Goal: Information Seeking & Learning: Learn about a topic

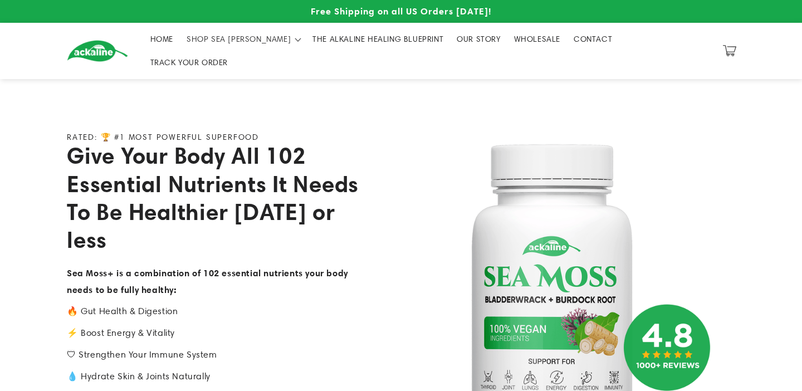
click at [360, 42] on span "THE ALKALINE HEALING BLUEPRINT" at bounding box center [377, 39] width 131 height 10
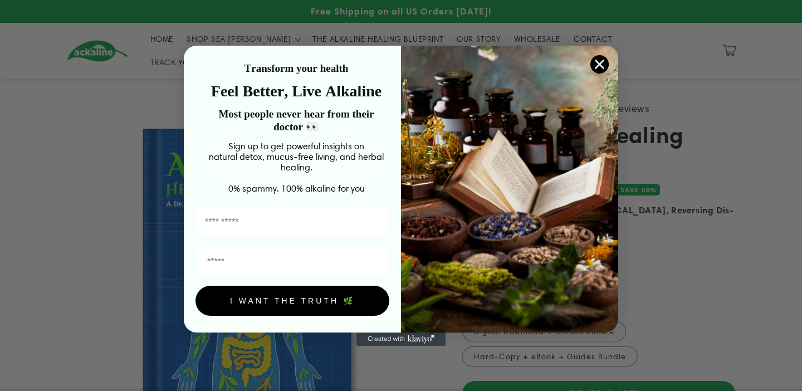
click at [597, 61] on circle "Close dialog" at bounding box center [599, 64] width 18 height 18
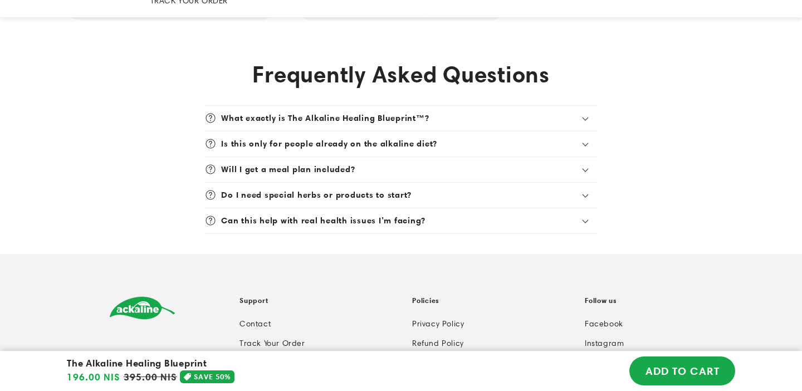
scroll to position [3022, 0]
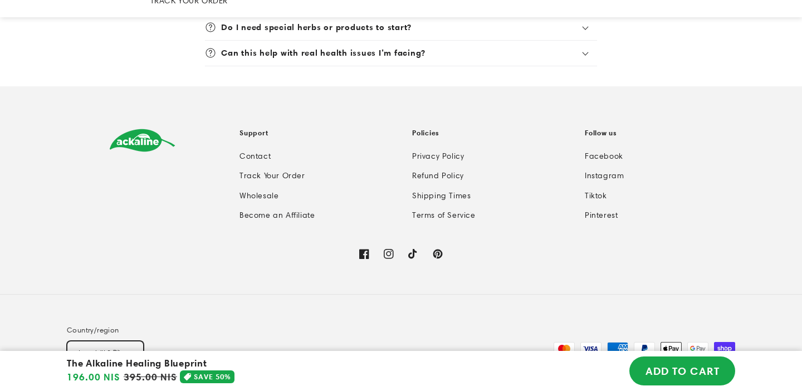
click at [118, 341] on button "Israel (ILS ₪)" at bounding box center [105, 352] width 77 height 23
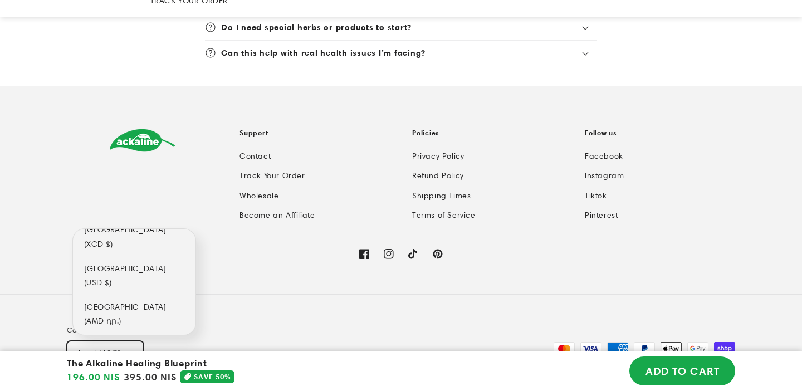
scroll to position [271, 0]
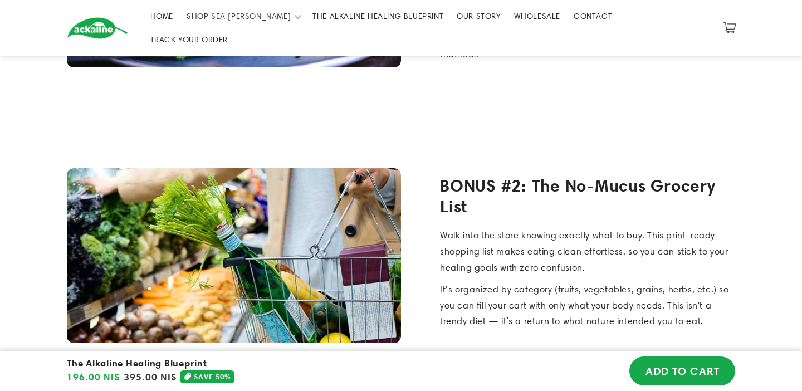
scroll to position [1302, 0]
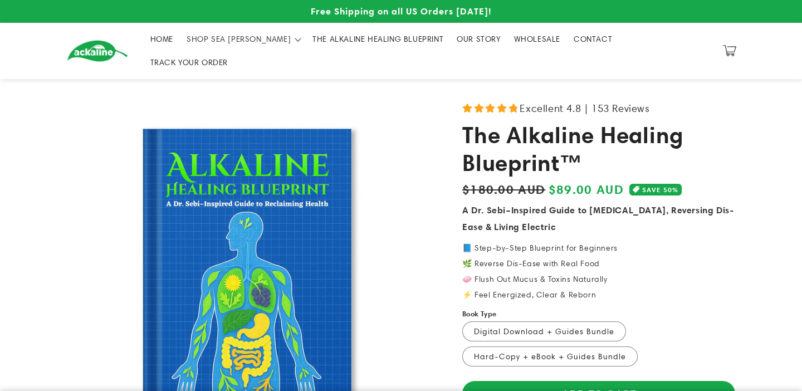
click at [374, 44] on span "THE ALKALINE HEALING BLUEPRINT" at bounding box center [377, 39] width 131 height 10
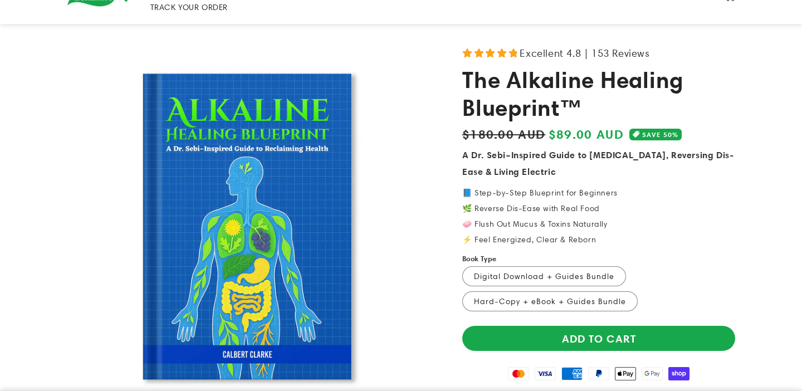
scroll to position [110, 0]
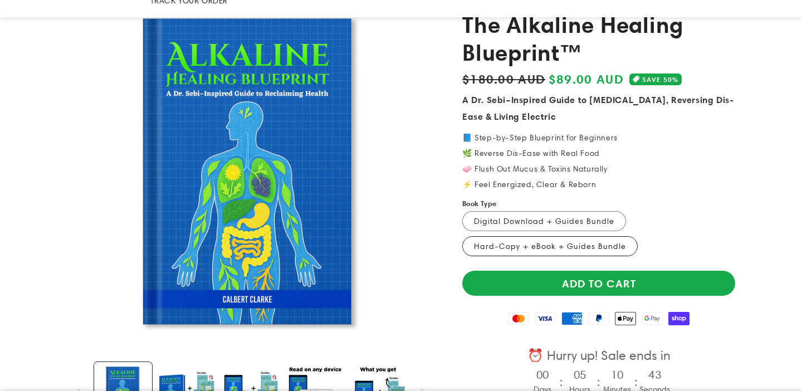
click at [531, 236] on label "Hard-Copy + eBook + Guides Bundle Variant sold out or unavailable" at bounding box center [549, 246] width 175 height 20
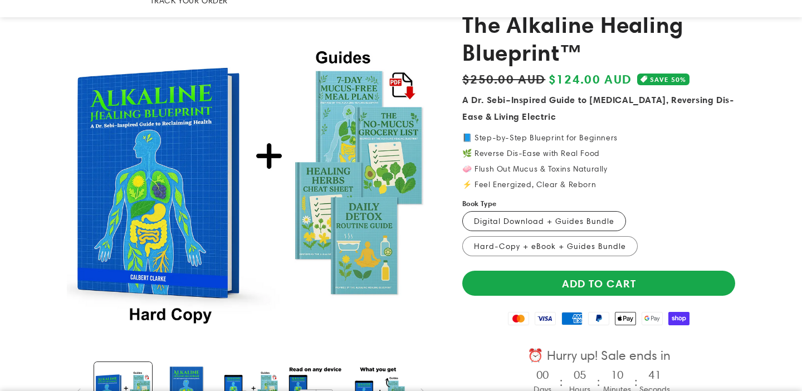
click at [517, 211] on label "Digital Download + Guides Bundle Variant sold out or unavailable" at bounding box center [544, 221] width 164 height 20
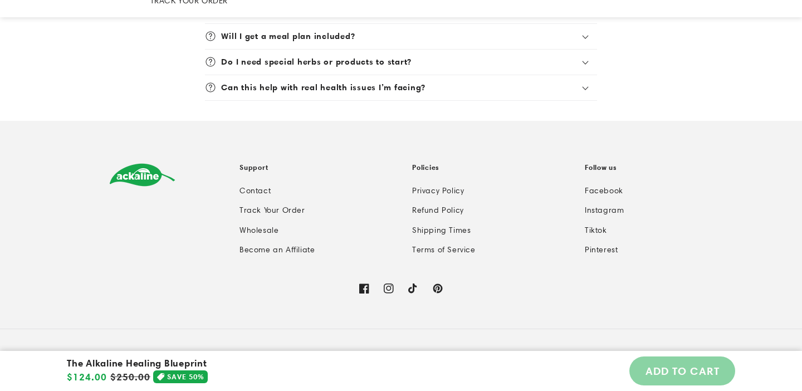
scroll to position [3022, 0]
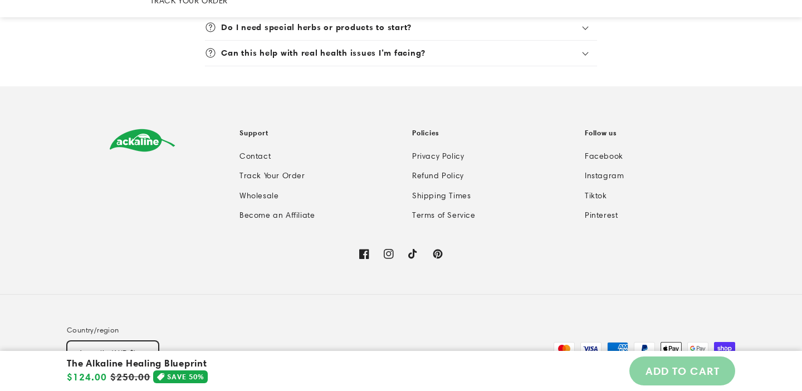
click at [130, 341] on button "Australia (AUD $)" at bounding box center [113, 352] width 92 height 23
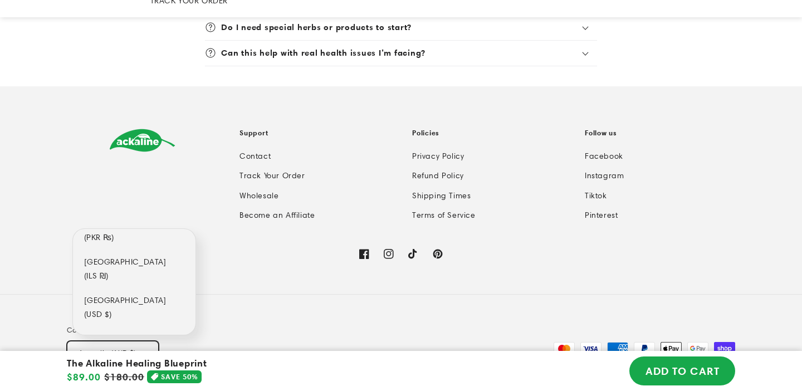
scroll to position [5863, 0]
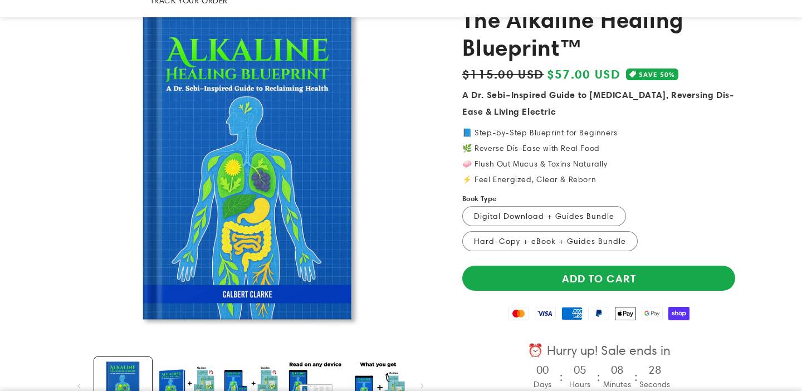
scroll to position [128, 0]
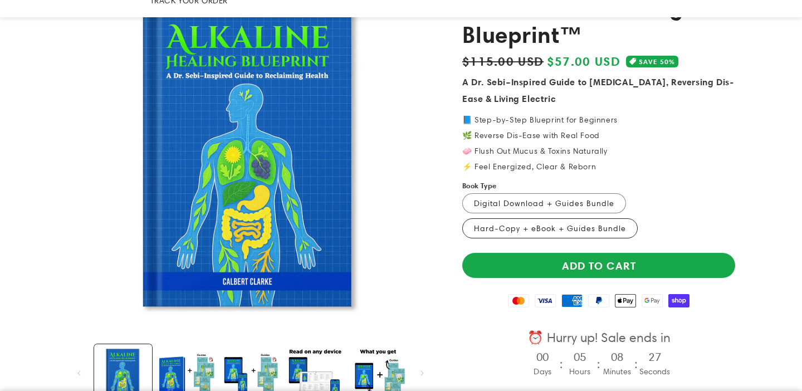
click at [554, 218] on label "Hard-Copy + eBook + Guides Bundle Variant sold out or unavailable" at bounding box center [549, 228] width 175 height 20
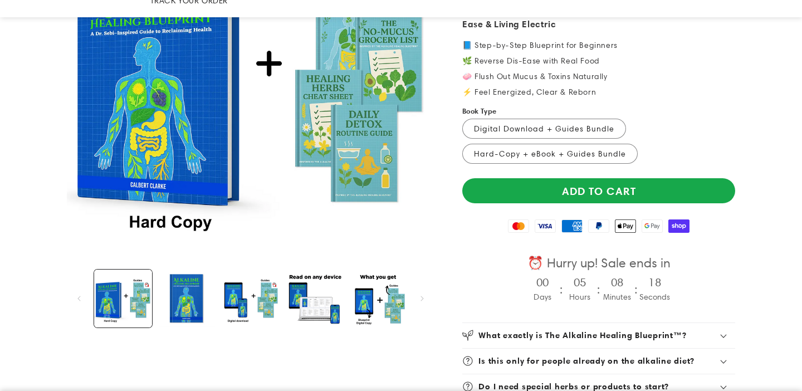
scroll to position [254, 0]
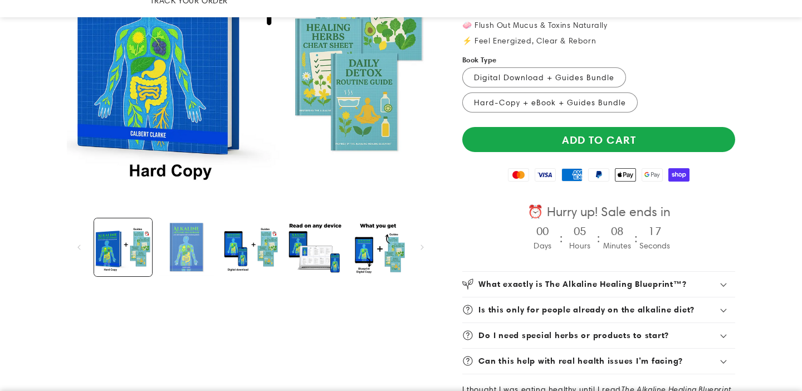
click at [205, 219] on button "Load image 1 in gallery view" at bounding box center [187, 247] width 58 height 58
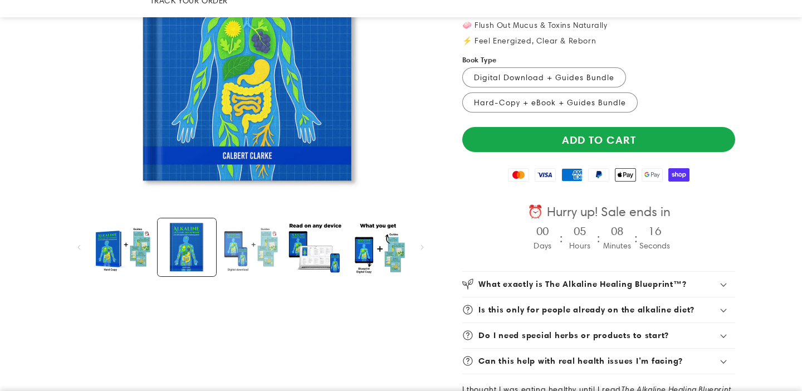
click at [255, 228] on button "Load image 3 in gallery view" at bounding box center [251, 247] width 58 height 58
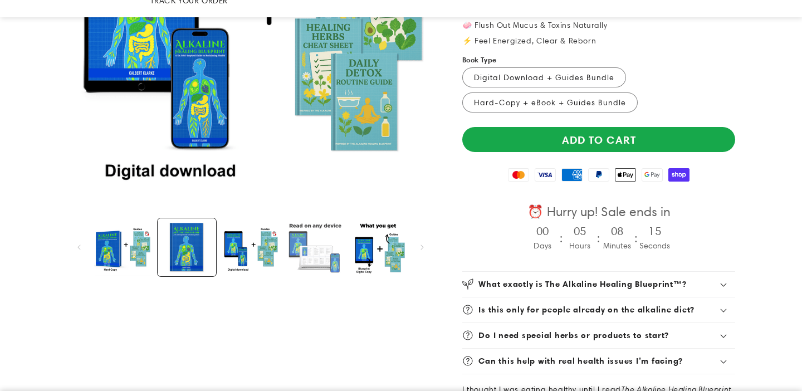
click at [330, 224] on button "Load image 4 in gallery view" at bounding box center [314, 247] width 58 height 58
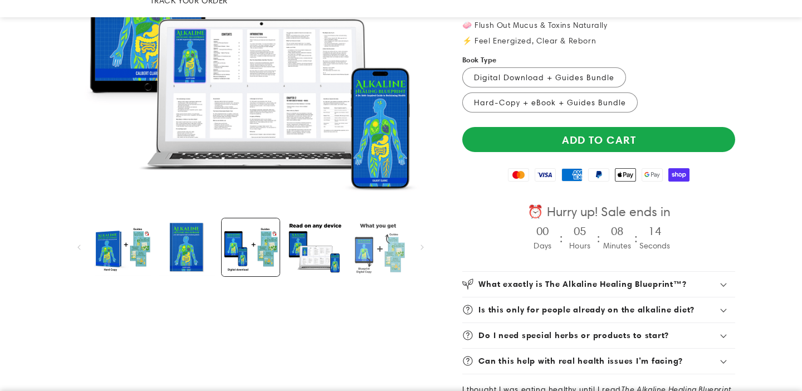
click at [393, 227] on button "Load image 5 in gallery view" at bounding box center [378, 247] width 58 height 58
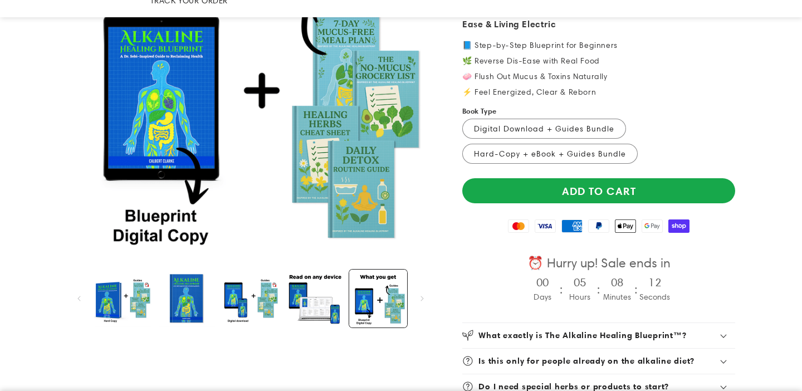
scroll to position [228, 0]
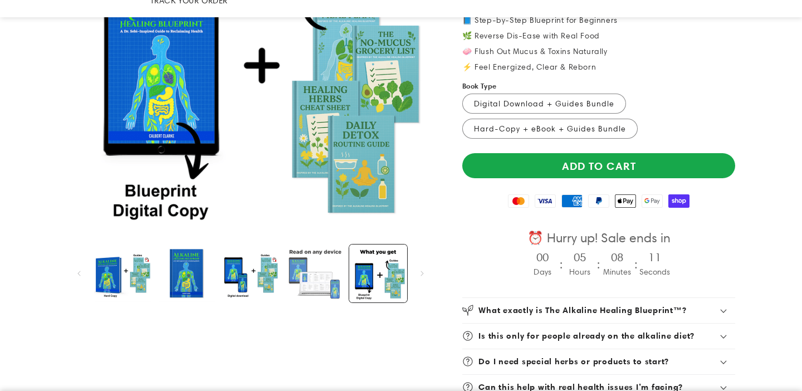
click at [314, 252] on button "Load image 4 in gallery view" at bounding box center [314, 273] width 58 height 58
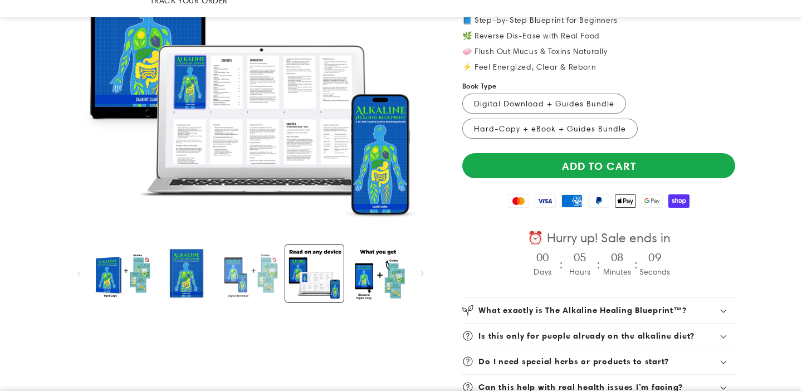
click at [262, 253] on button "Load image 3 in gallery view" at bounding box center [251, 273] width 58 height 58
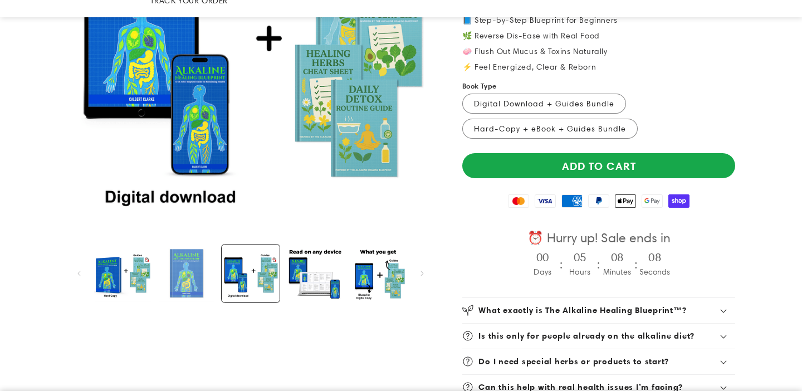
click at [212, 252] on button "Load image 1 in gallery view" at bounding box center [187, 273] width 58 height 58
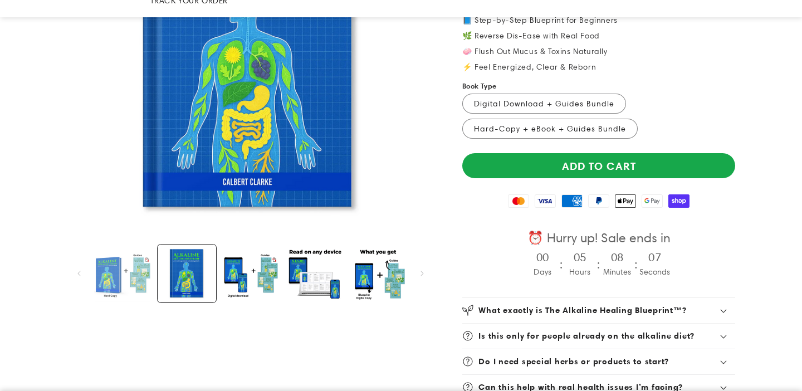
click at [141, 259] on button "Load image 2 in gallery view" at bounding box center [123, 273] width 58 height 58
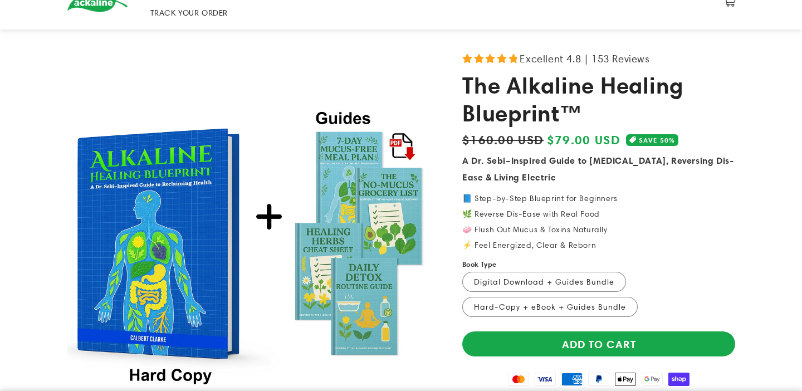
scroll to position [97, 0]
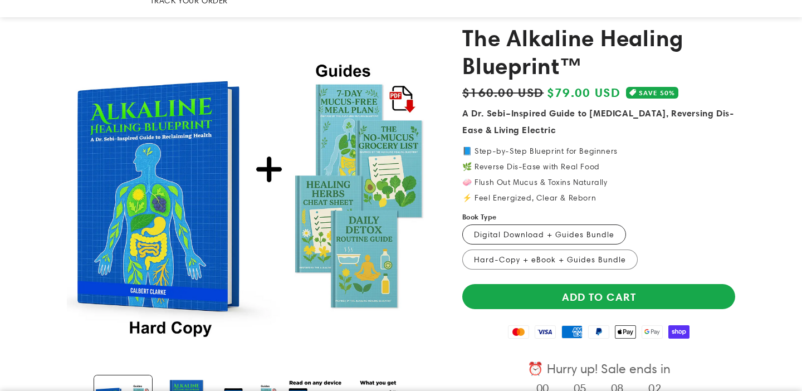
click at [515, 224] on label "Digital Download + Guides Bundle Variant sold out or unavailable" at bounding box center [544, 234] width 164 height 20
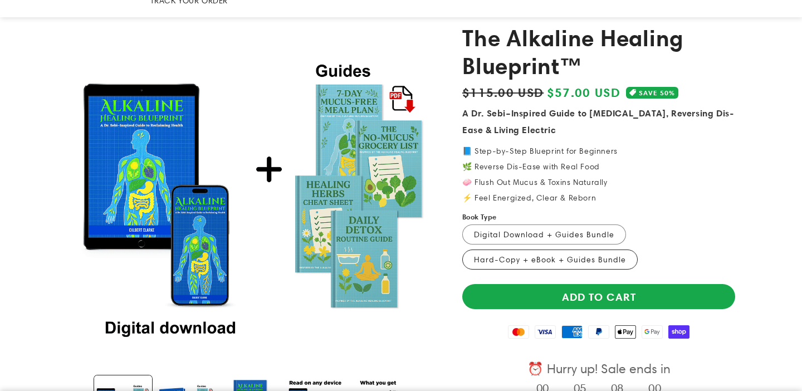
click at [500, 249] on label "Hard-Copy + eBook + Guides Bundle Variant sold out or unavailable" at bounding box center [549, 259] width 175 height 20
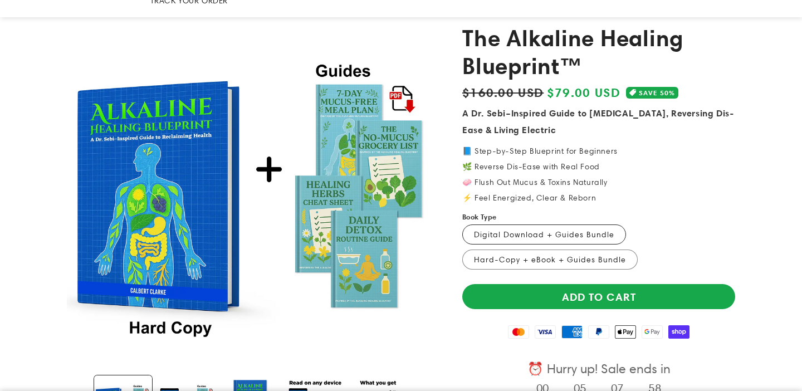
click at [510, 224] on label "Digital Download + Guides Bundle Variant sold out or unavailable" at bounding box center [544, 234] width 164 height 20
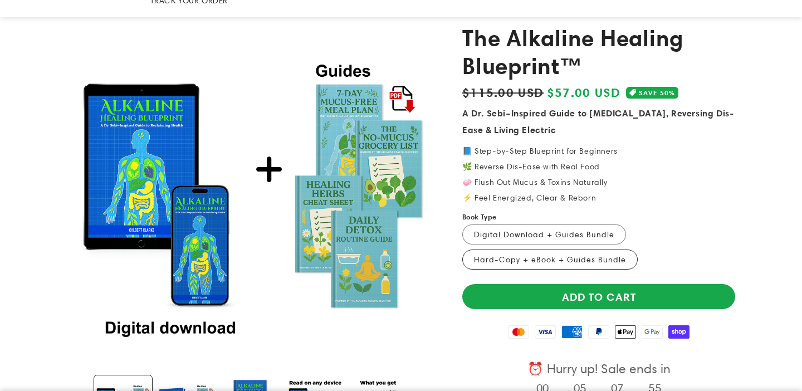
click at [510, 249] on label "Hard-Copy + eBook + Guides Bundle Variant sold out or unavailable" at bounding box center [549, 259] width 175 height 20
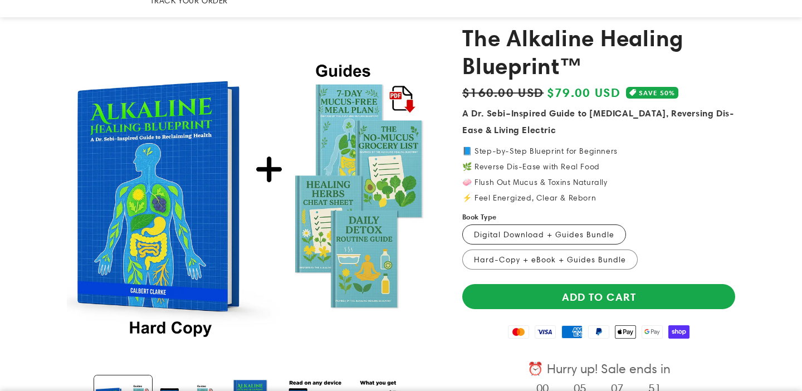
click at [513, 224] on label "Digital Download + Guides Bundle Variant sold out or unavailable" at bounding box center [544, 234] width 164 height 20
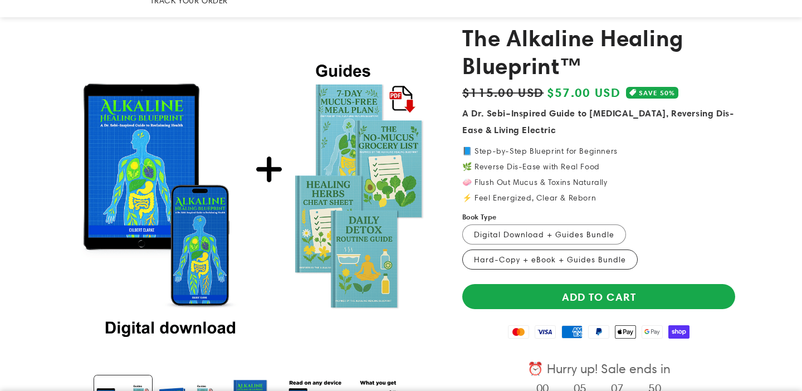
click at [516, 249] on label "Hard-Copy + eBook + Guides Bundle Variant sold out or unavailable" at bounding box center [549, 259] width 175 height 20
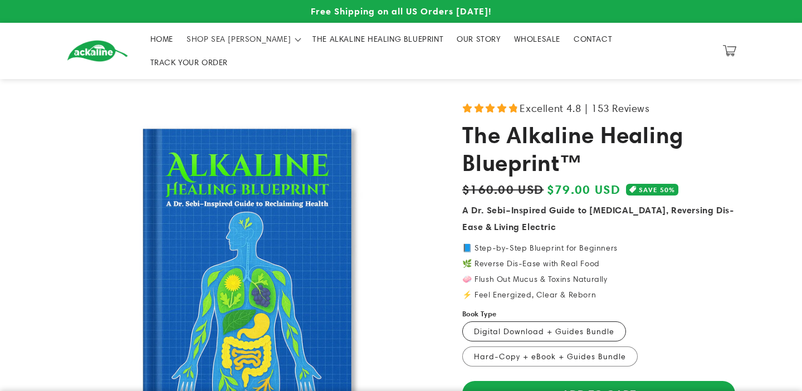
click at [575, 321] on label "Digital Download + Guides Bundle Variant sold out or unavailable" at bounding box center [544, 331] width 164 height 20
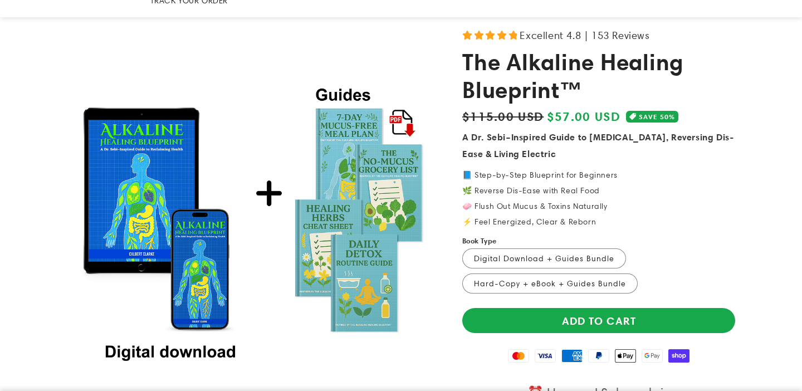
scroll to position [82, 0]
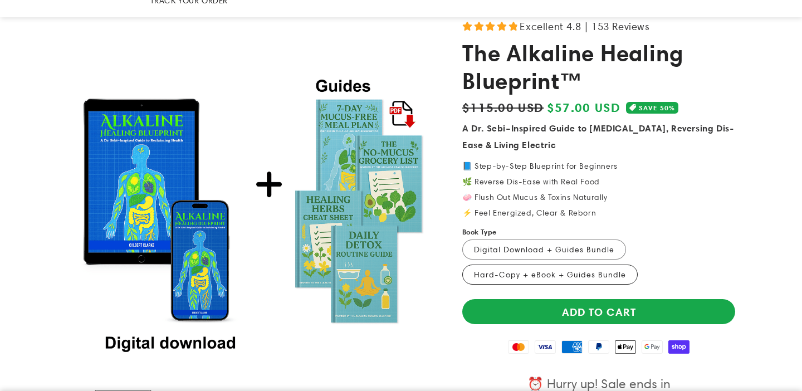
click at [559, 265] on label "Hard-Copy + eBook + Guides Bundle Variant sold out or unavailable" at bounding box center [549, 275] width 175 height 20
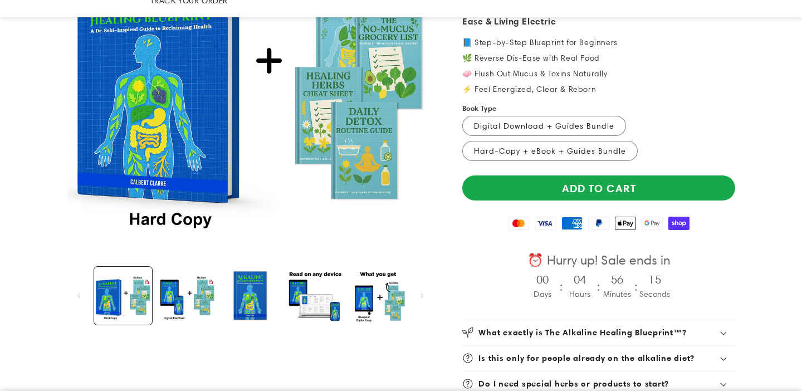
scroll to position [319, 0]
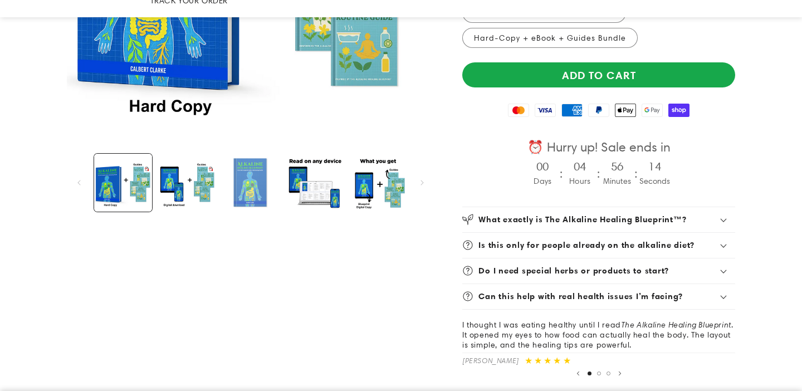
click at [226, 165] on button "Load image 1 in gallery view" at bounding box center [251, 183] width 58 height 58
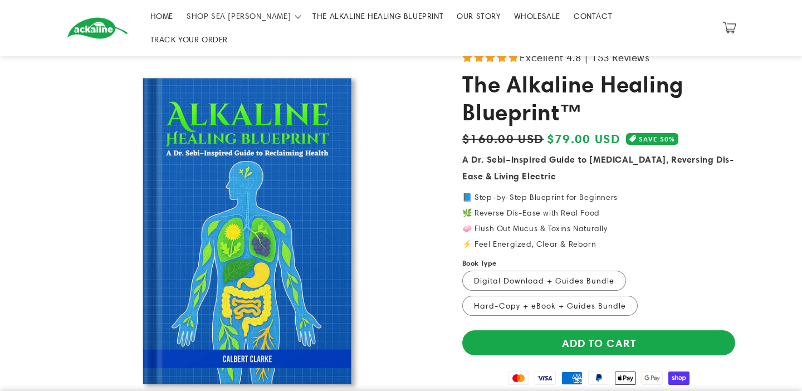
scroll to position [0, 0]
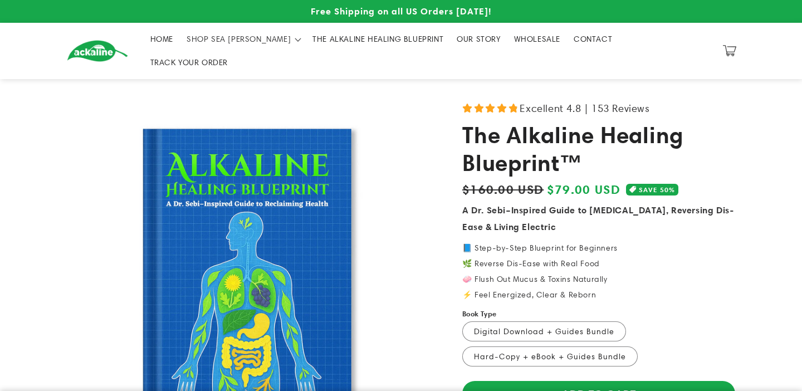
click at [365, 43] on span "THE ALKALINE HEALING BLUEPRINT" at bounding box center [377, 39] width 131 height 10
